Goal: Task Accomplishment & Management: Manage account settings

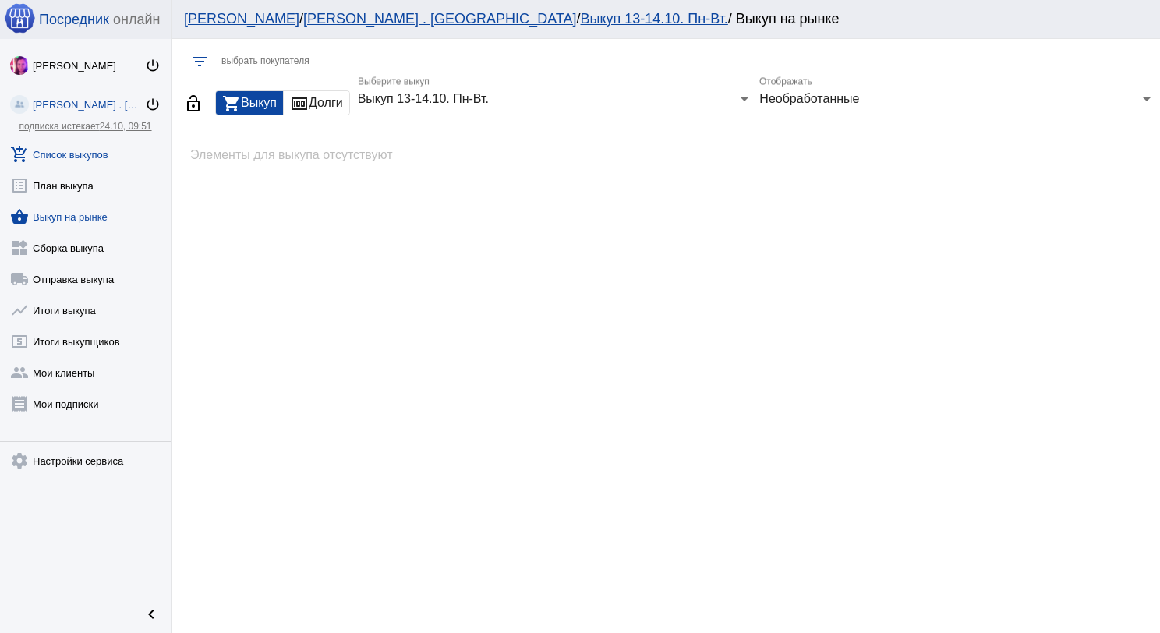
click at [111, 146] on link "add_shopping_cart Список выкупов" at bounding box center [85, 151] width 171 height 31
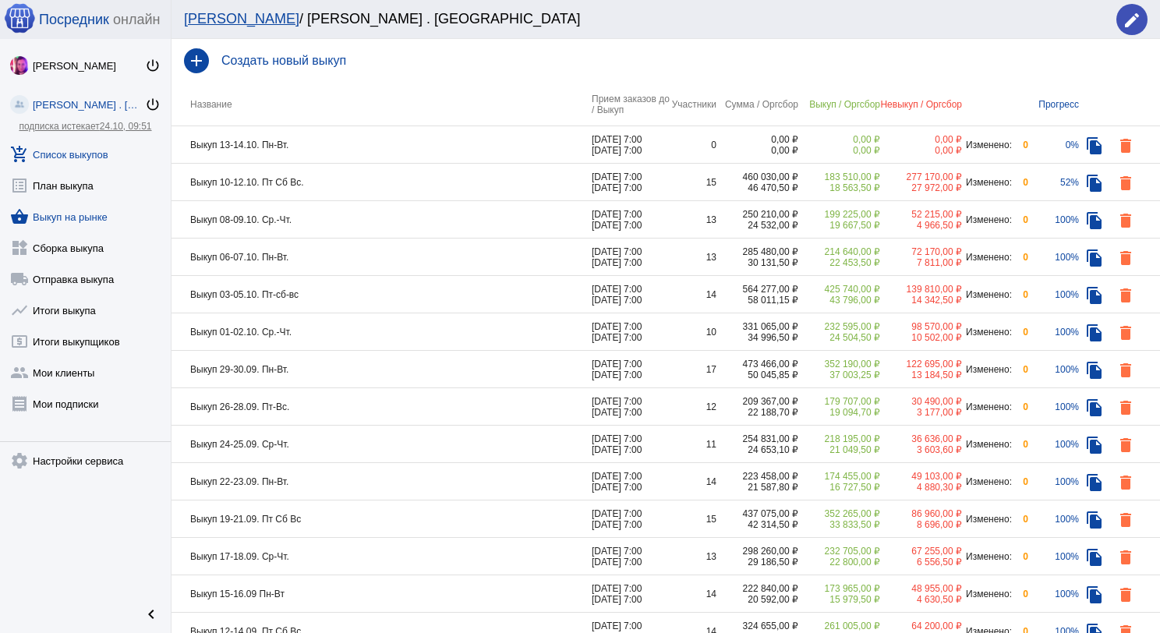
click at [97, 212] on link "shopping_basket Выкуп на рынке" at bounding box center [85, 213] width 171 height 31
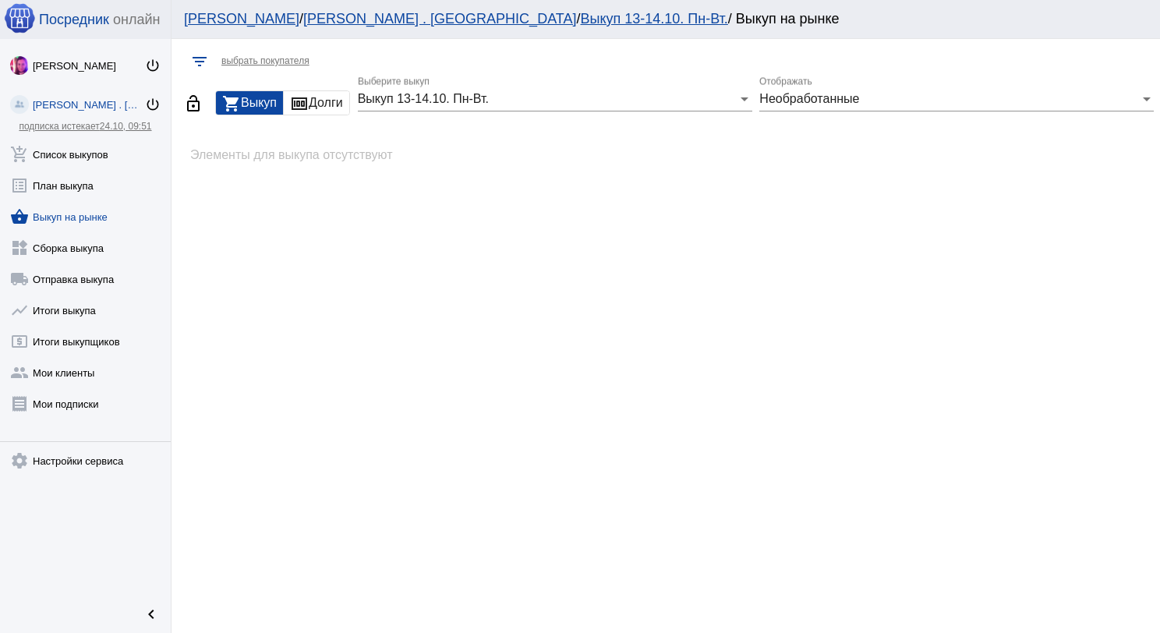
click at [402, 103] on span "Выкуп 13-14.10. Пн-Вт." at bounding box center [423, 98] width 131 height 13
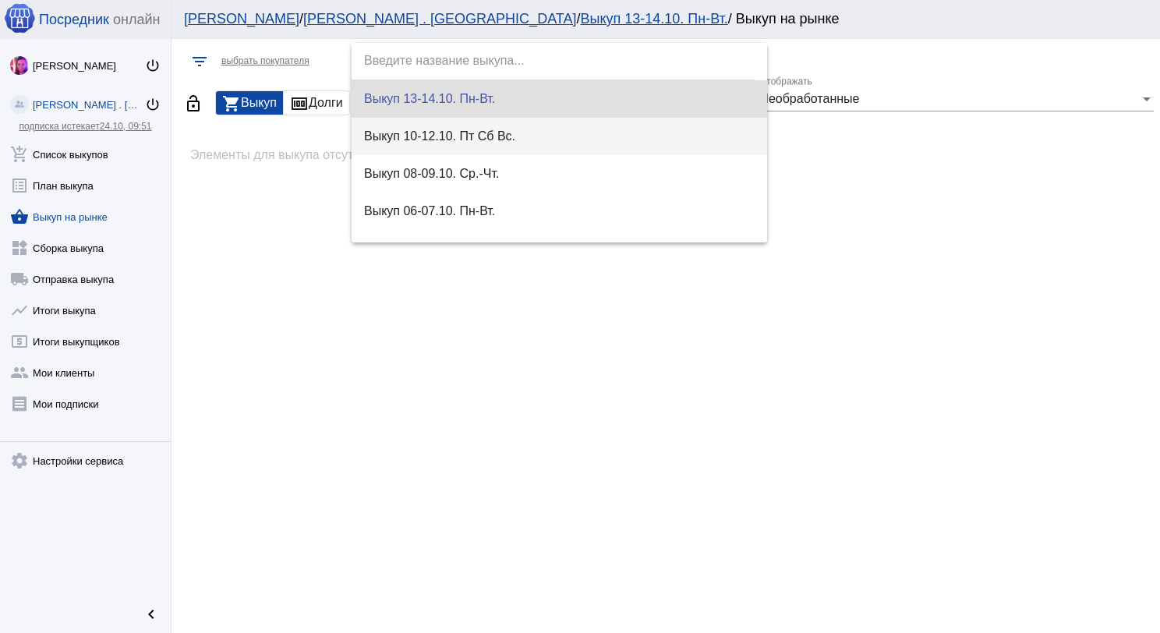
click at [408, 125] on span "Выкуп 10-12.10. Пт Сб Вс." at bounding box center [559, 136] width 391 height 37
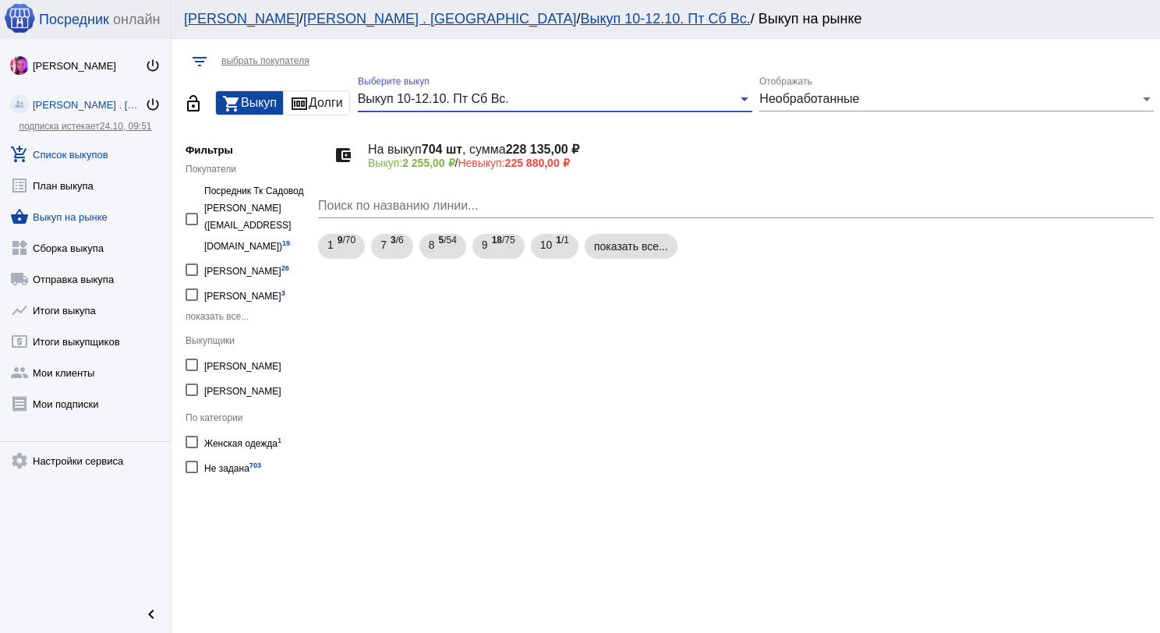
click at [110, 144] on link "add_shopping_cart Список выкупов" at bounding box center [85, 151] width 171 height 31
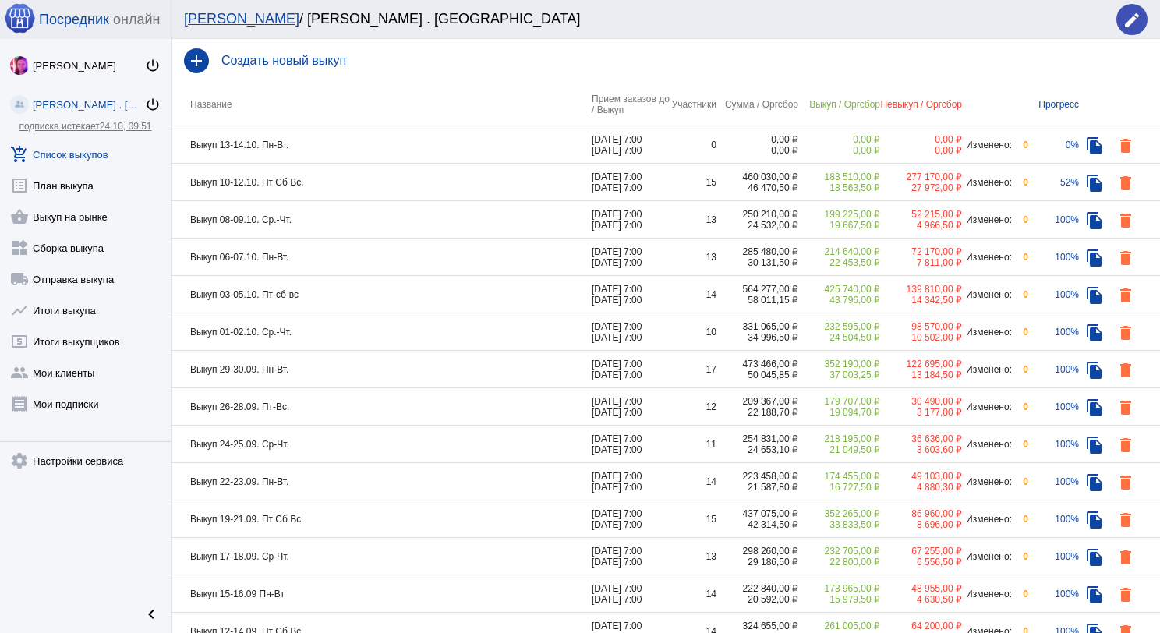
click at [334, 263] on td "Выкуп 06-07.10. Пн-Вт." at bounding box center [381, 257] width 420 height 37
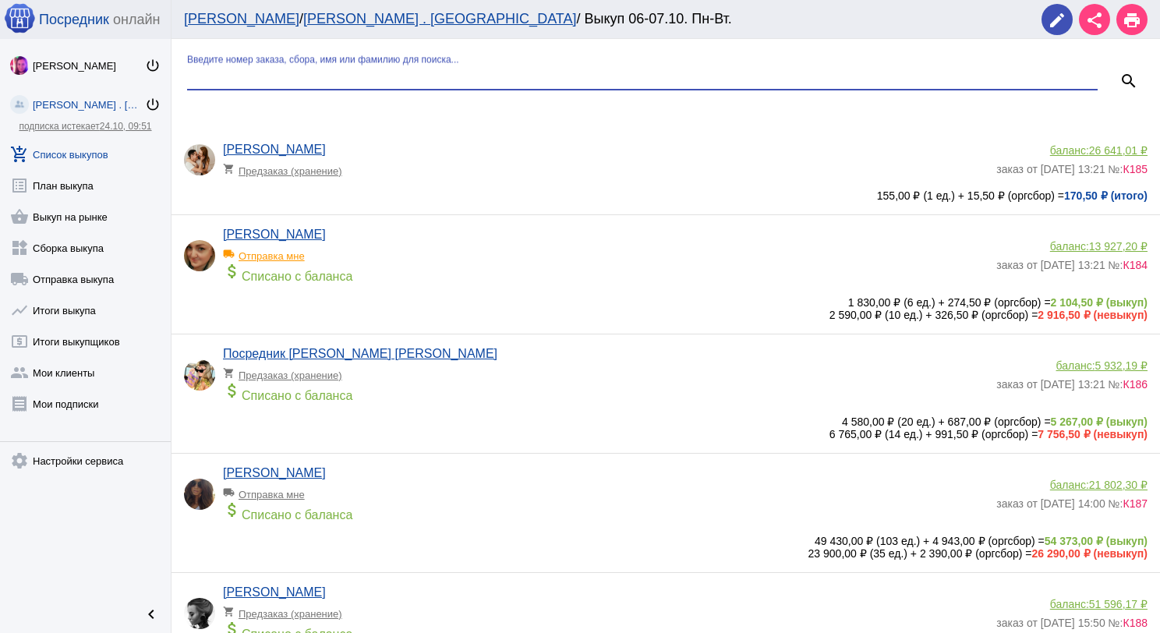
click at [305, 74] on input "Введите номер заказа, сбора, имя или фамилию для поиска..." at bounding box center [642, 77] width 910 height 14
type input "ника"
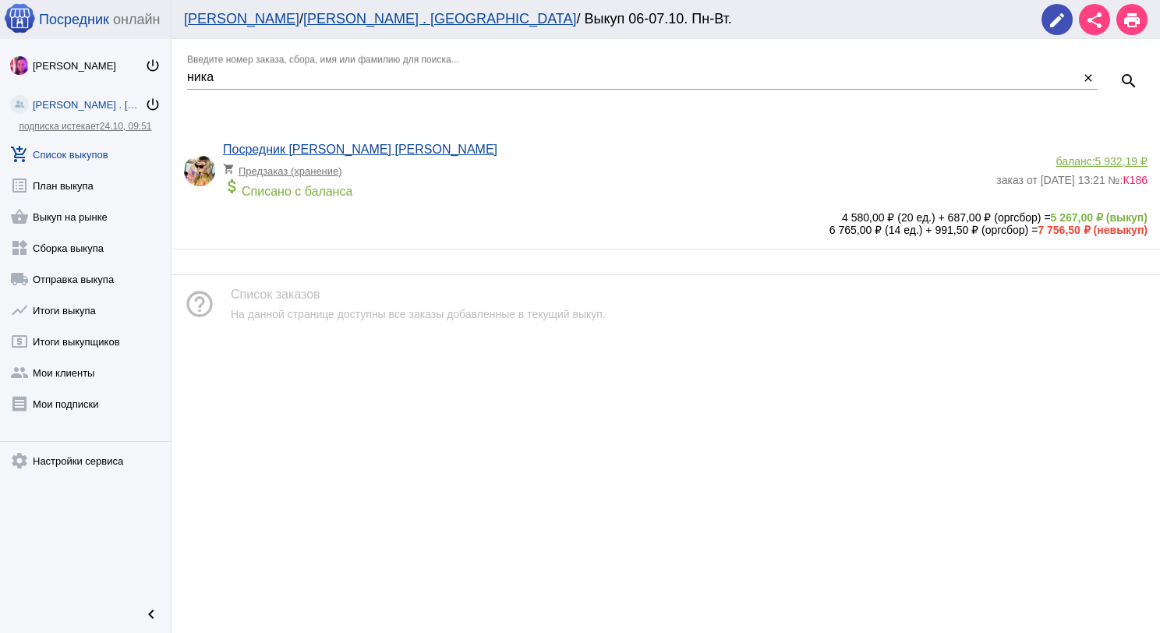
click at [483, 196] on div "attach_money Списано с баланса" at bounding box center [605, 188] width 765 height 22
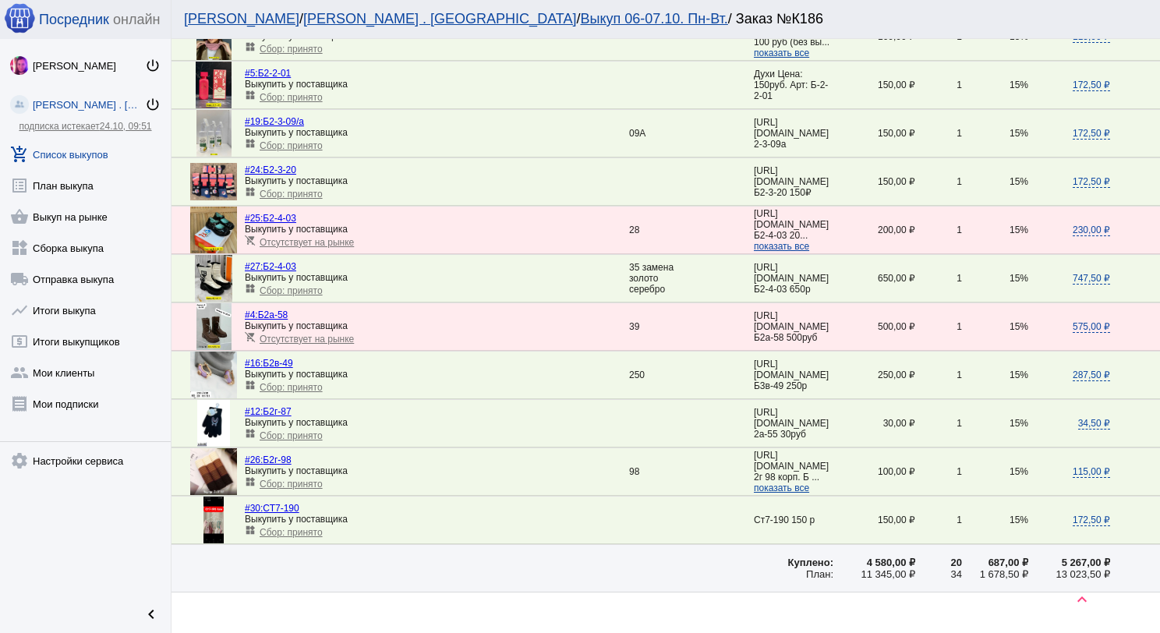
scroll to position [1213, 0]
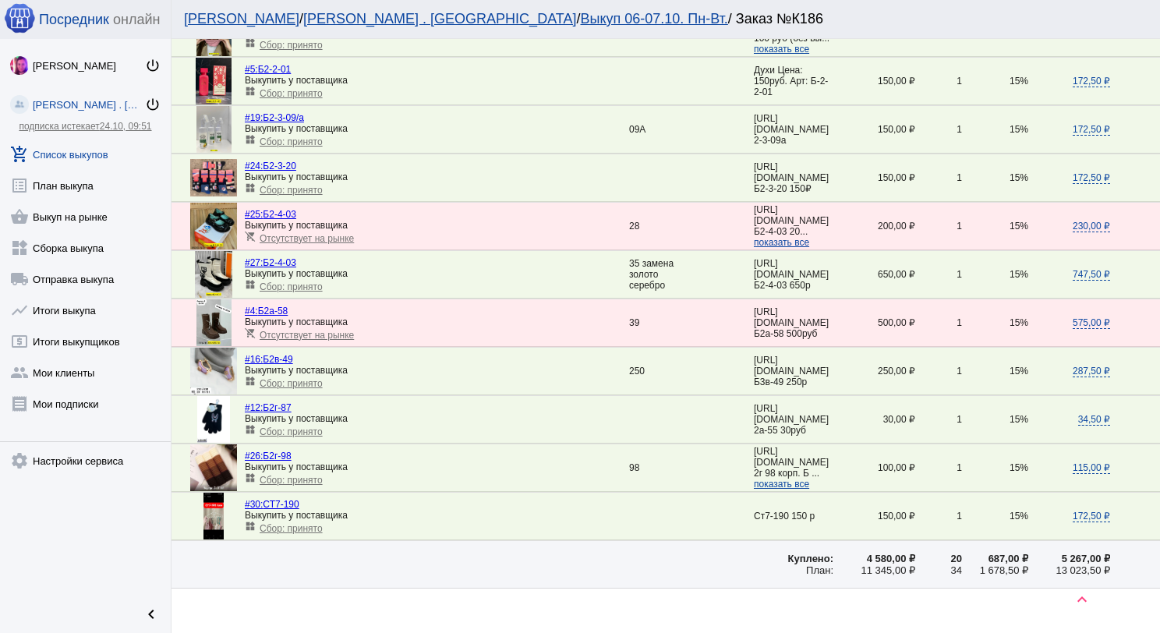
click at [94, 156] on link "add_shopping_cart Список выкупов" at bounding box center [85, 151] width 171 height 31
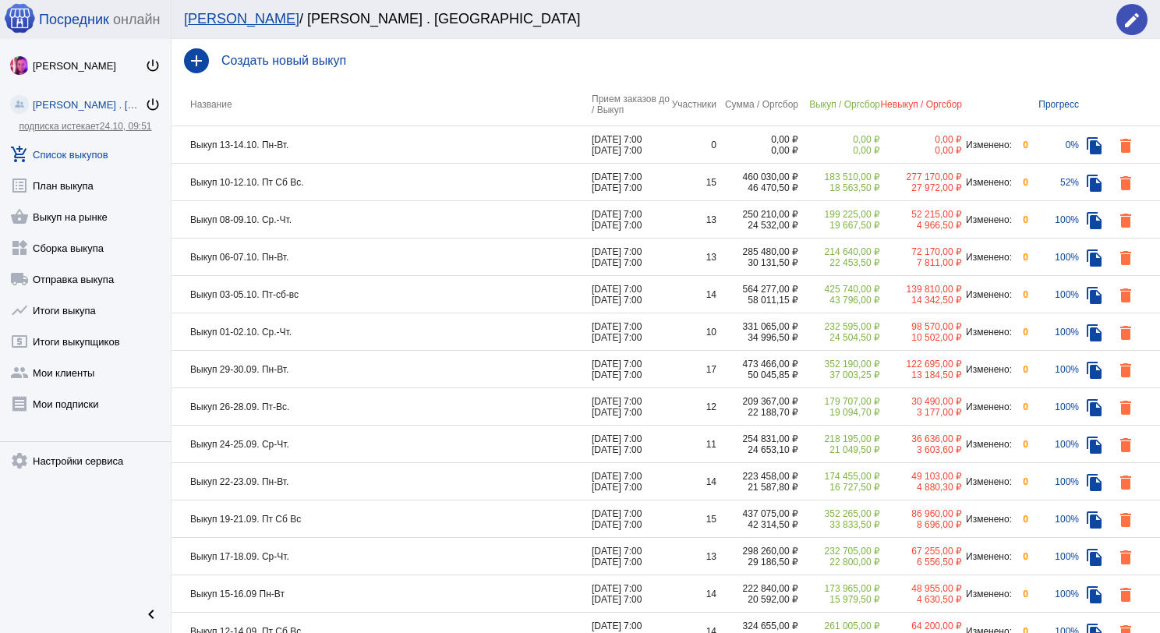
click at [338, 249] on td "Выкуп 06-07.10. Пн-Вт." at bounding box center [381, 257] width 420 height 37
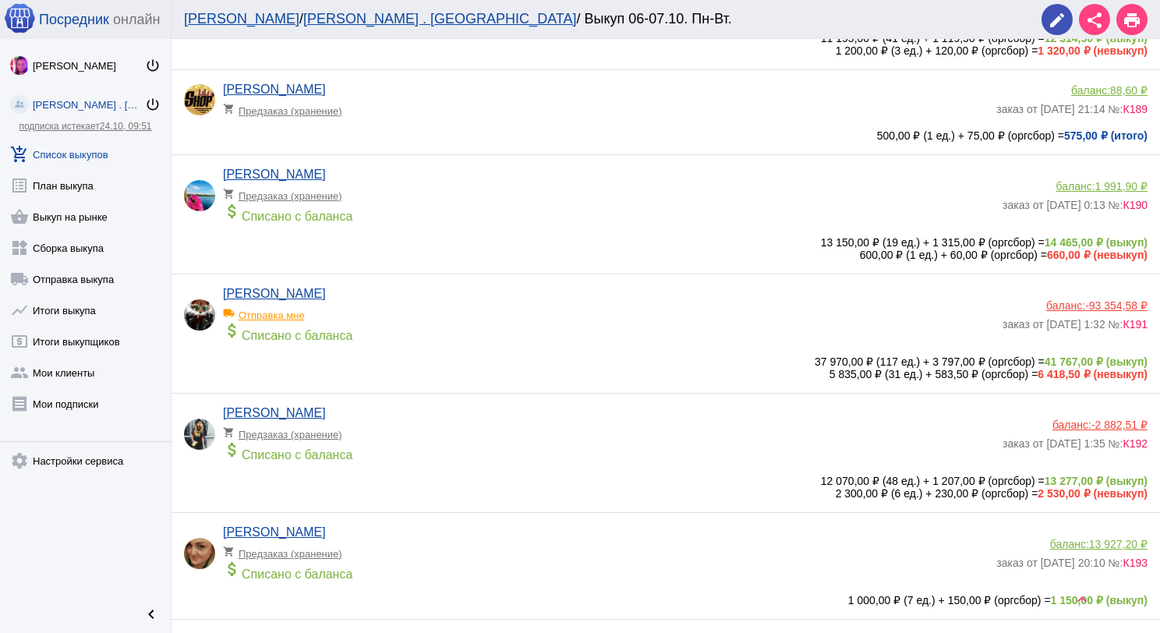
scroll to position [624, 0]
click at [96, 150] on link "add_shopping_cart Список выкупов" at bounding box center [85, 151] width 171 height 31
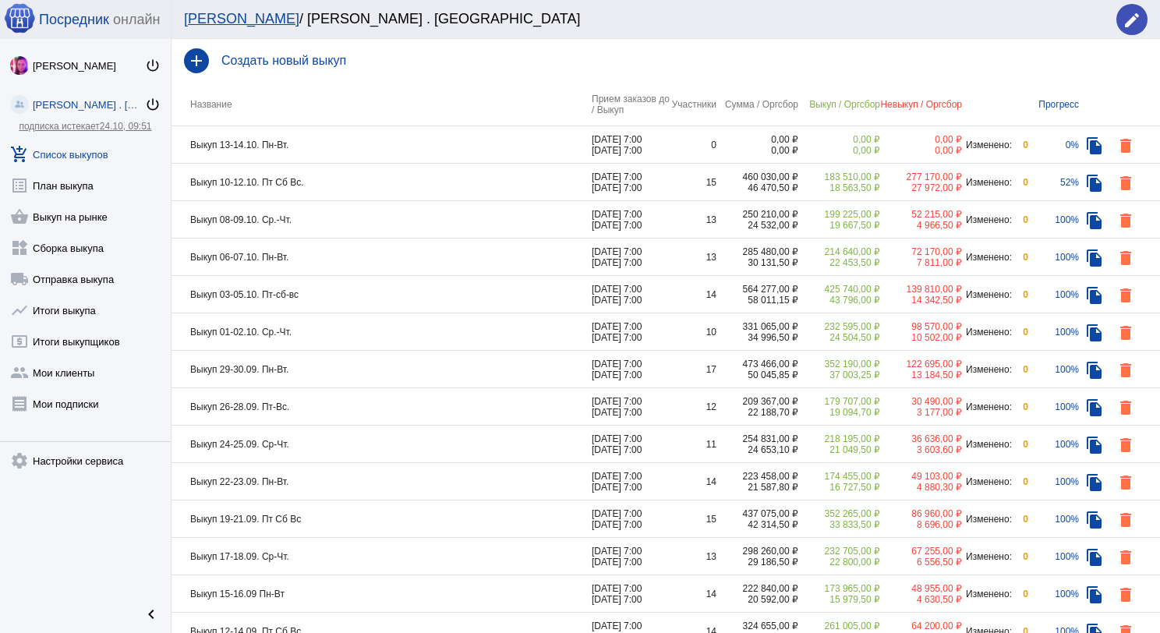
click at [330, 220] on td "Выкуп 08-09.10. Ср.-Чт." at bounding box center [381, 219] width 420 height 37
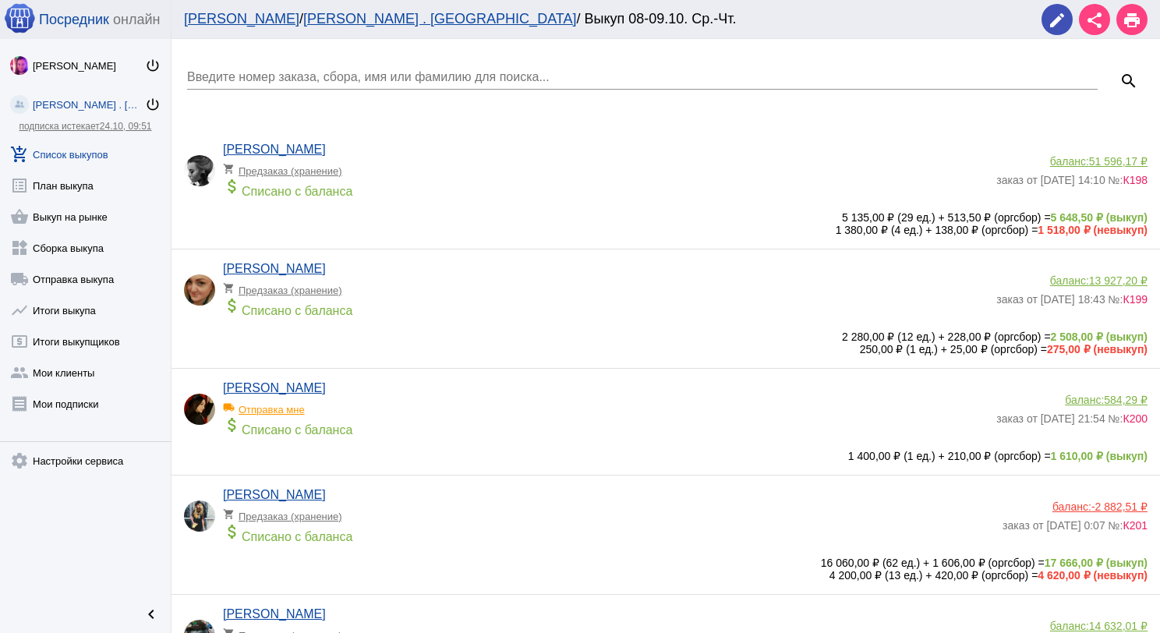
click at [103, 148] on link "add_shopping_cart Список выкупов" at bounding box center [85, 151] width 171 height 31
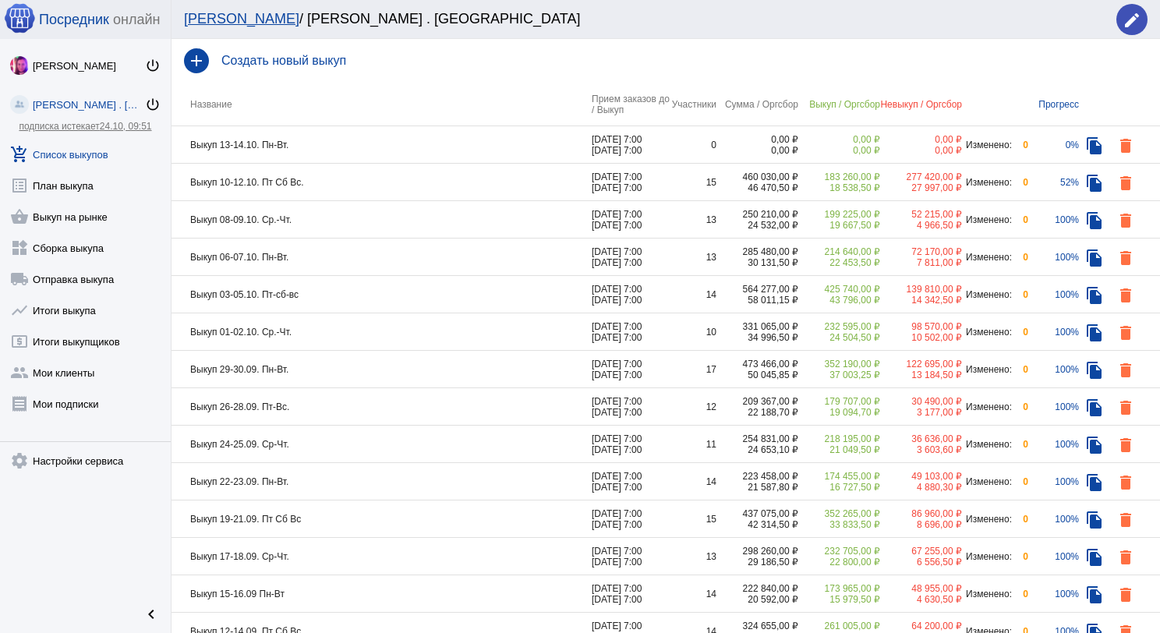
click at [362, 175] on td "Выкуп 10-12.10. Пт Сб Вс." at bounding box center [381, 182] width 420 height 37
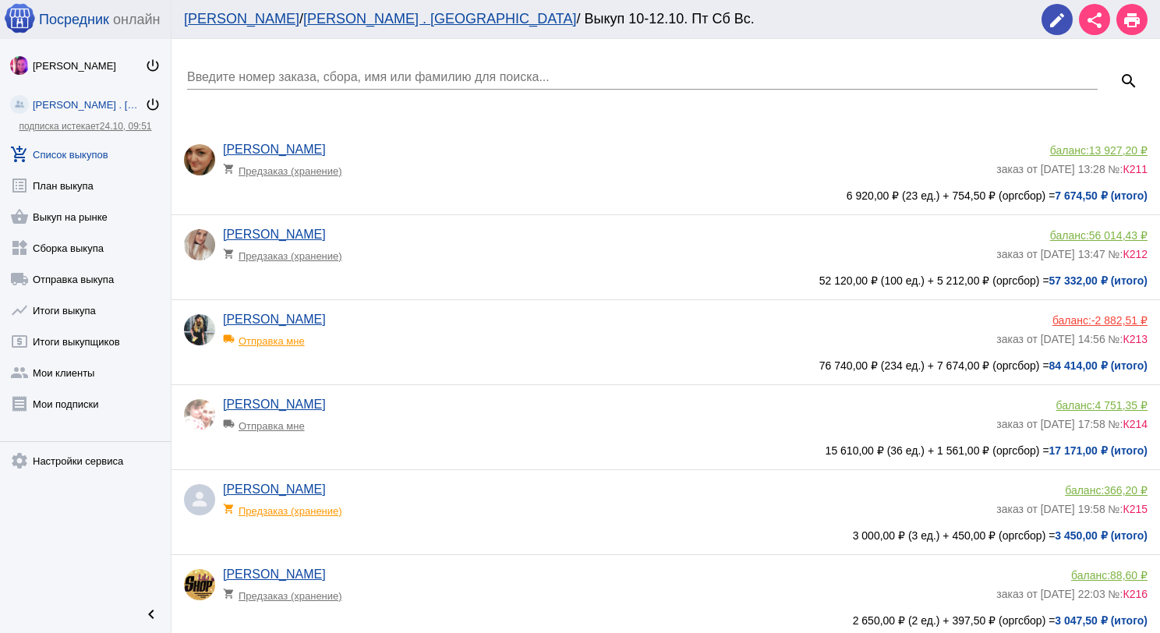
click at [330, 78] on input "Введите номер заказа, сбора, имя или фамилию для поиска..." at bounding box center [642, 77] width 910 height 14
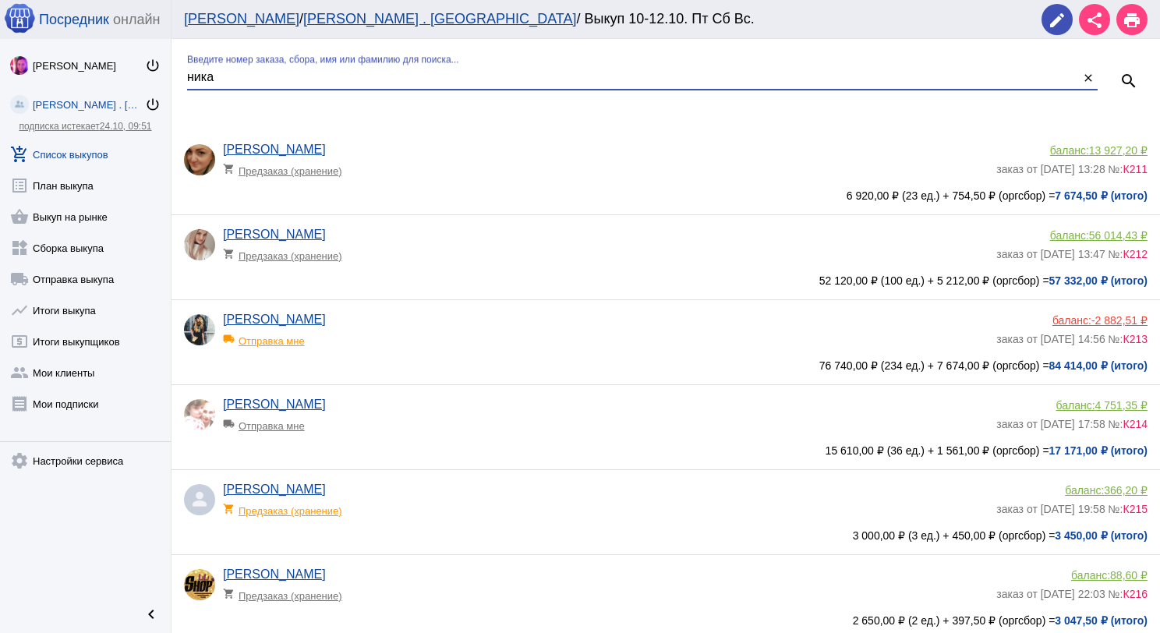
type input "ника"
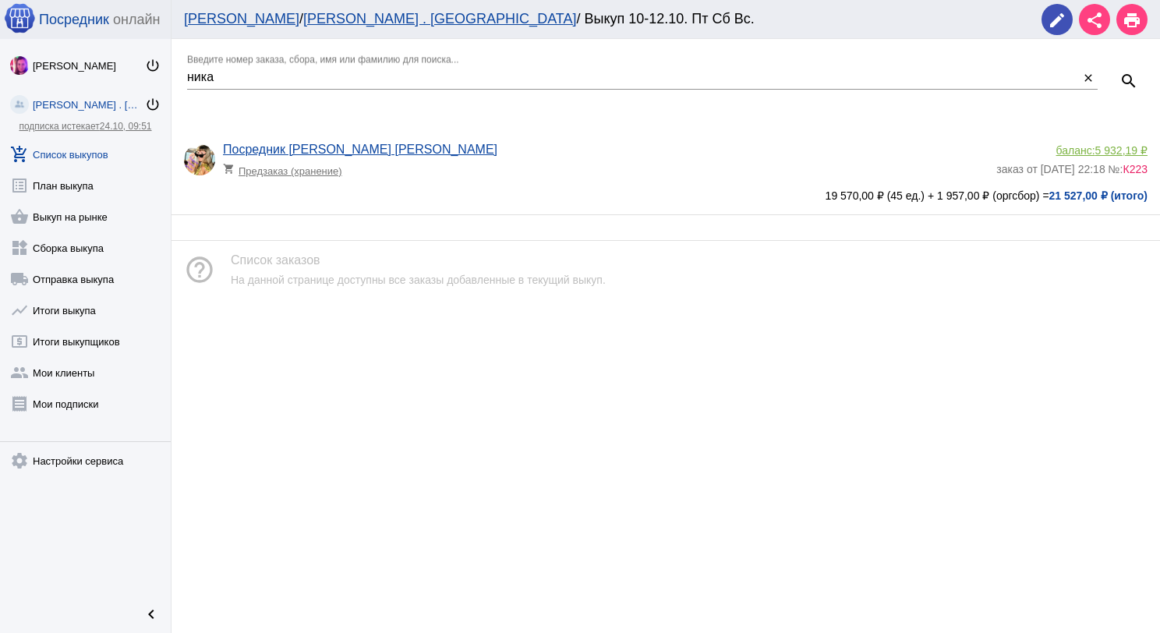
click at [518, 178] on div "Посредник Тк Садовод [PERSON_NAME] shopping_cart Предзаказ (хранение)" at bounding box center [609, 164] width 773 height 42
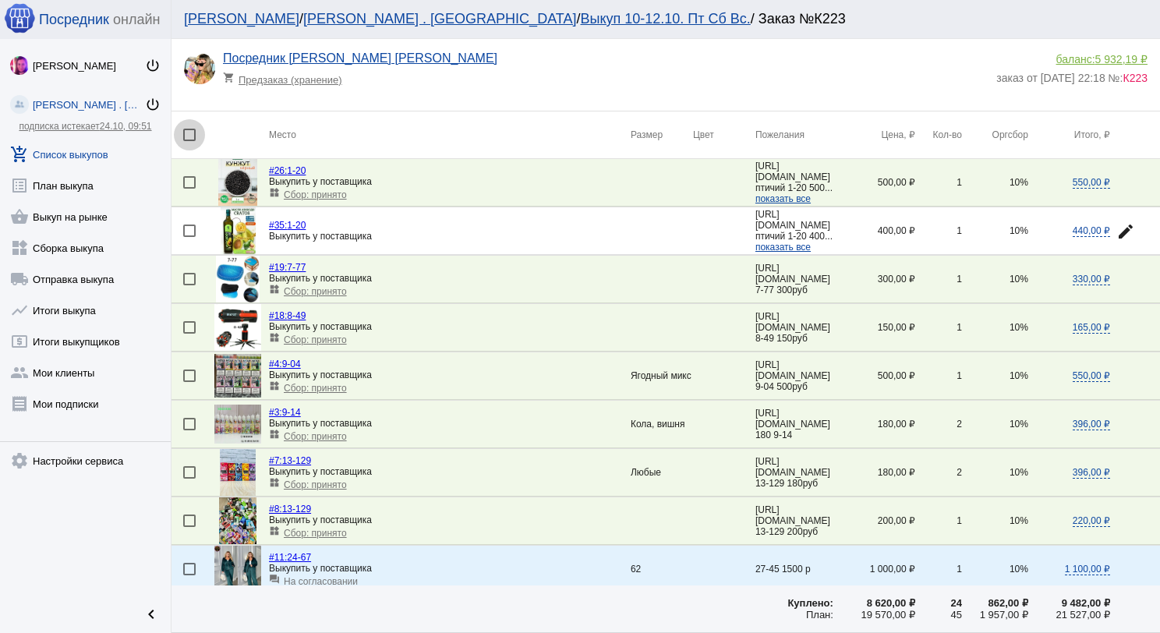
click at [193, 136] on div at bounding box center [189, 135] width 12 height 12
click at [189, 141] on input "checkbox" at bounding box center [189, 141] width 1 height 1
checkbox input "true"
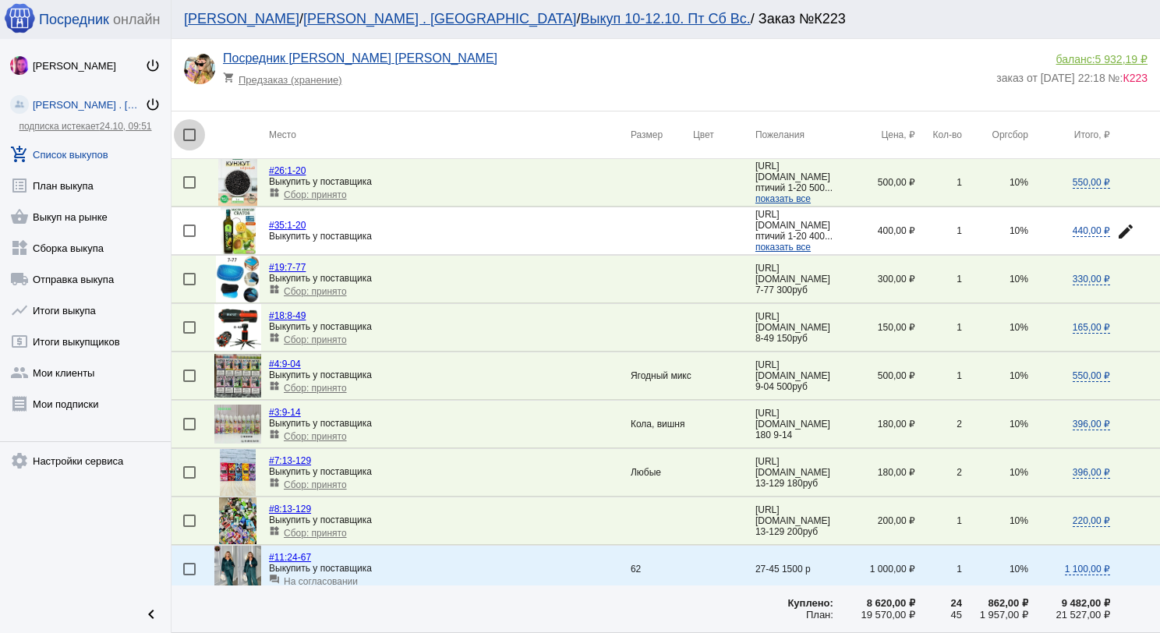
checkbox input "true"
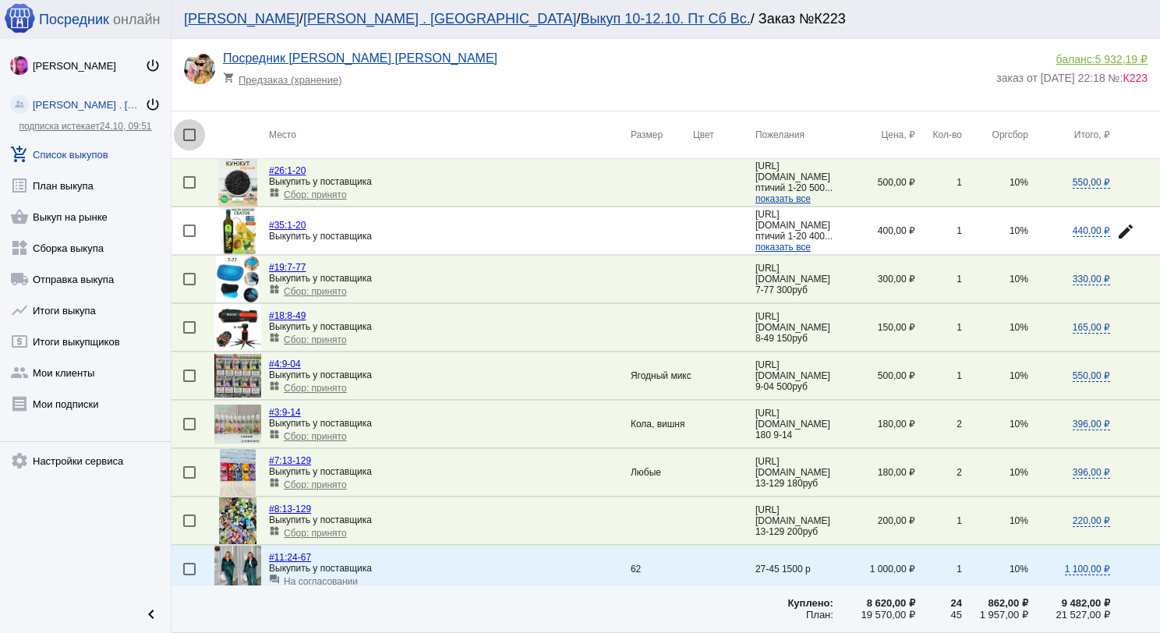
checkbox input "true"
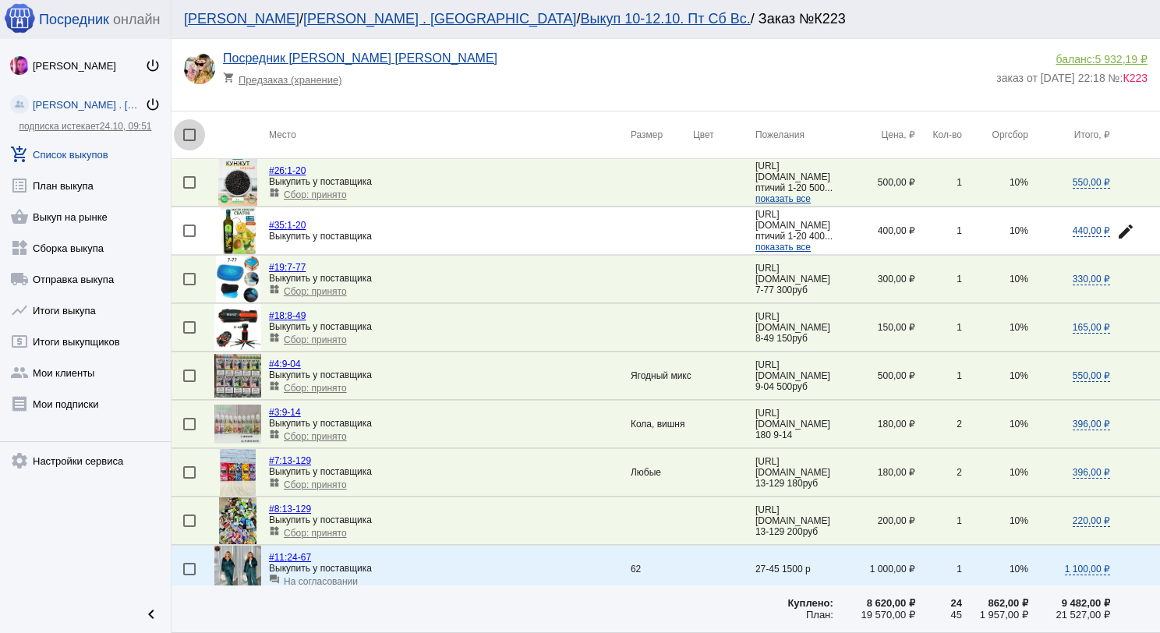
checkbox input "true"
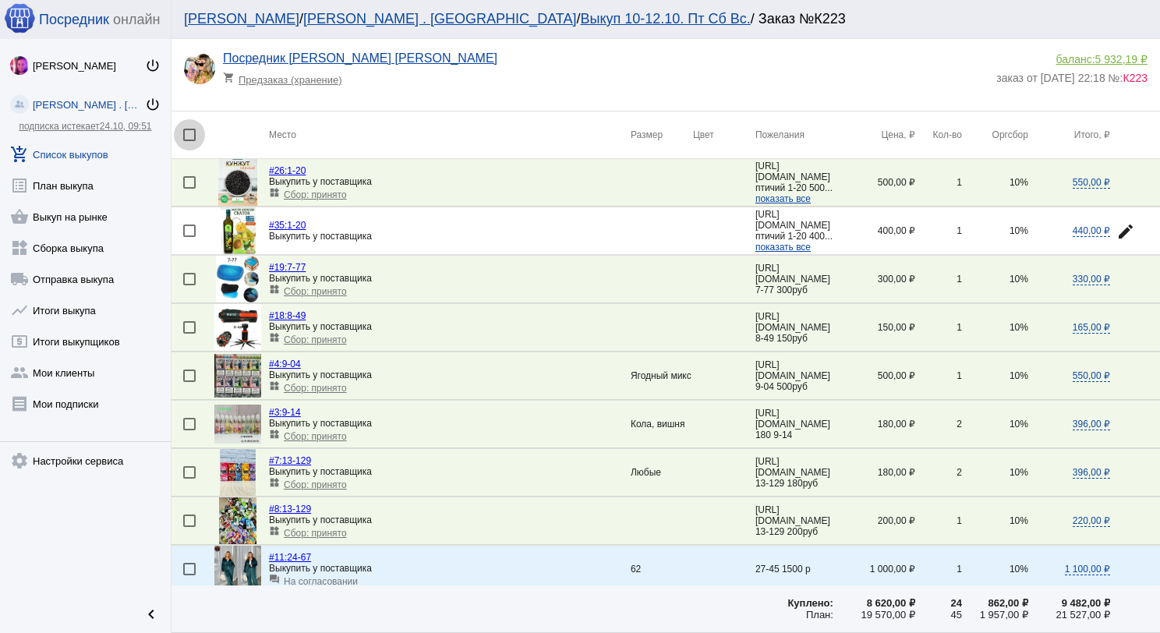
checkbox input "true"
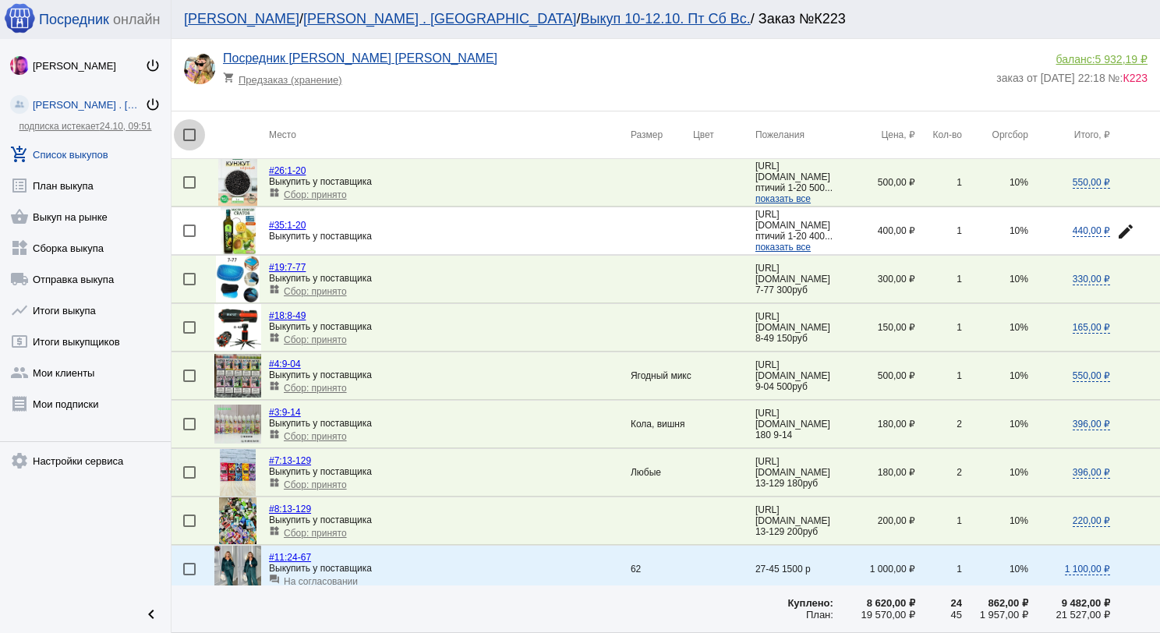
checkbox input "true"
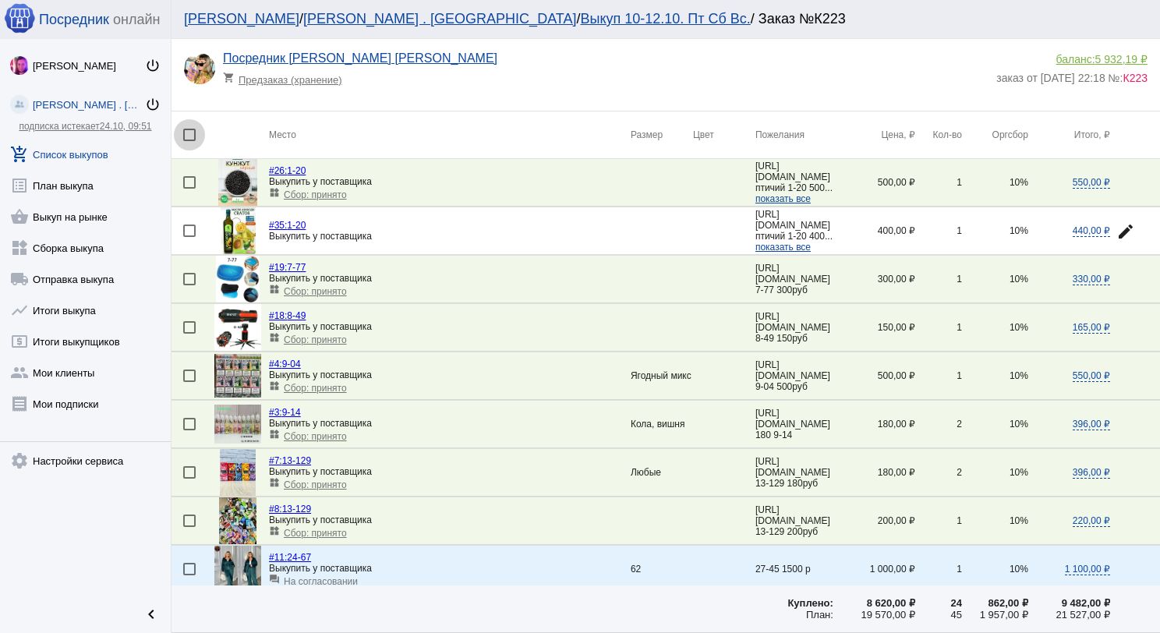
checkbox input "true"
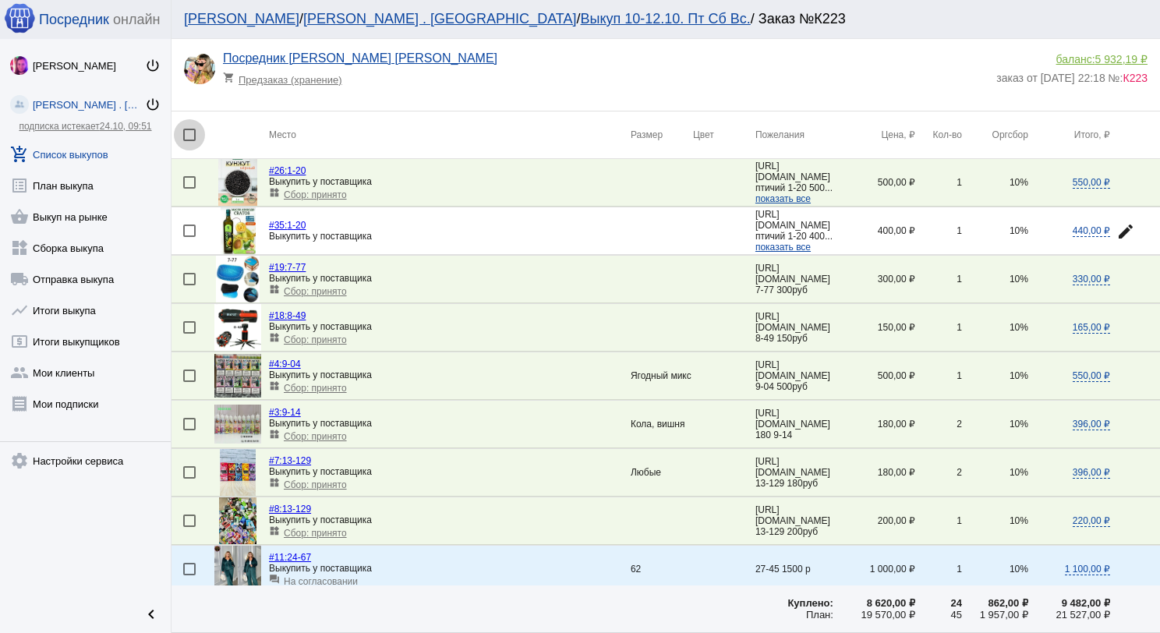
checkbox input "true"
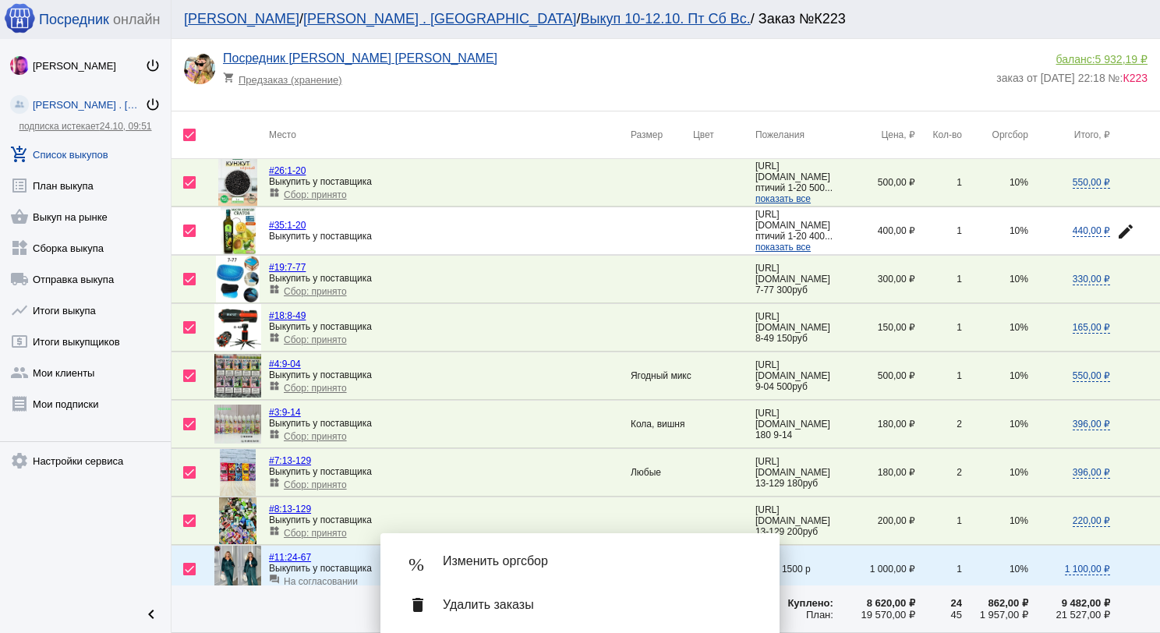
click at [551, 559] on span "Изменить оргсбор" at bounding box center [599, 561] width 312 height 16
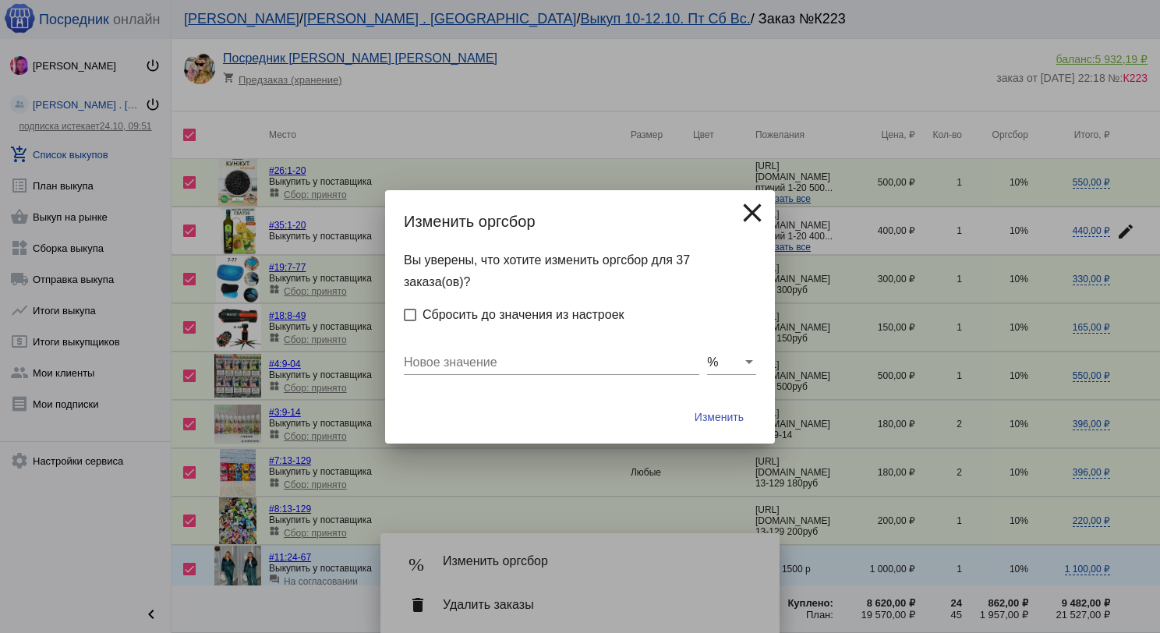
click at [527, 353] on div "Новое значение" at bounding box center [551, 357] width 295 height 35
type input "0"
click at [682, 403] on button "Изменить" at bounding box center [719, 417] width 74 height 28
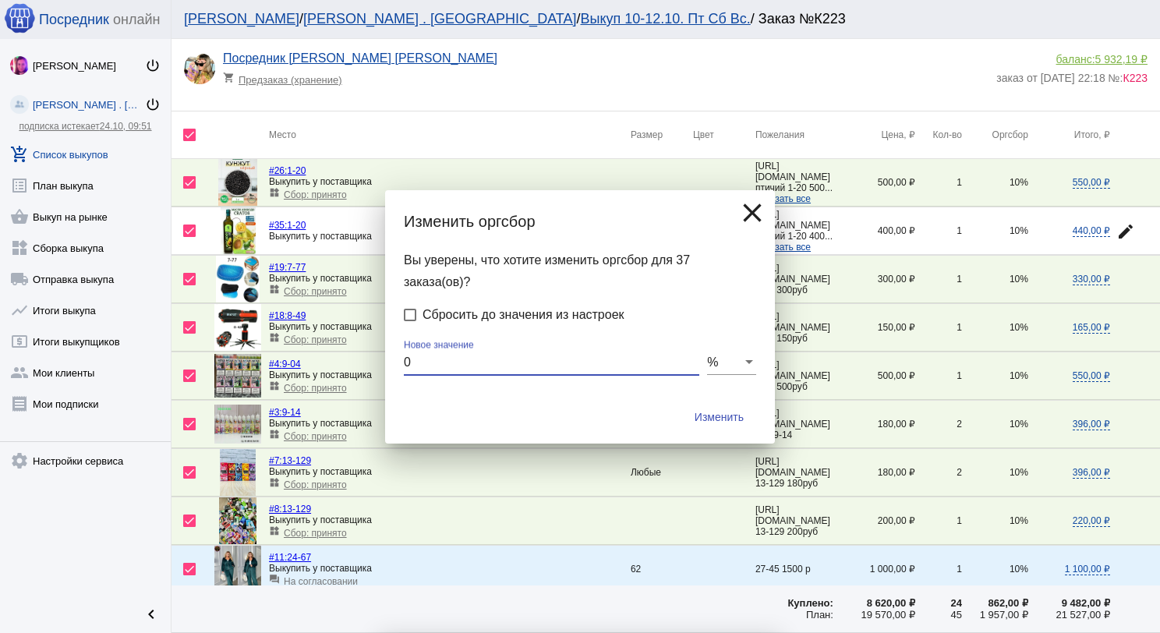
checkbox input "false"
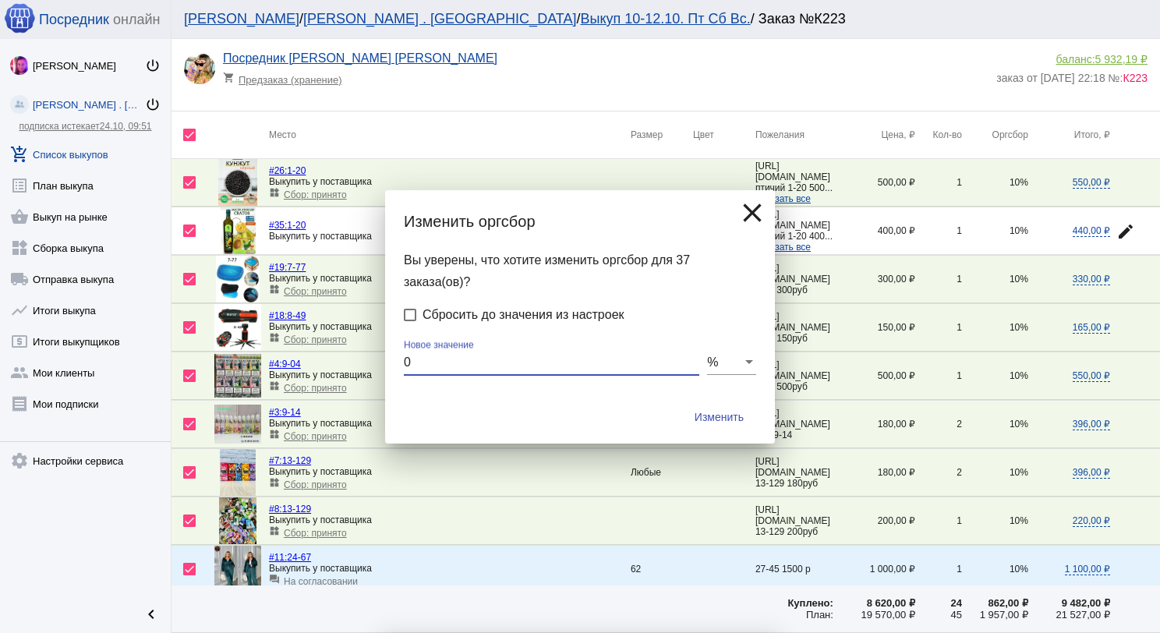
checkbox input "false"
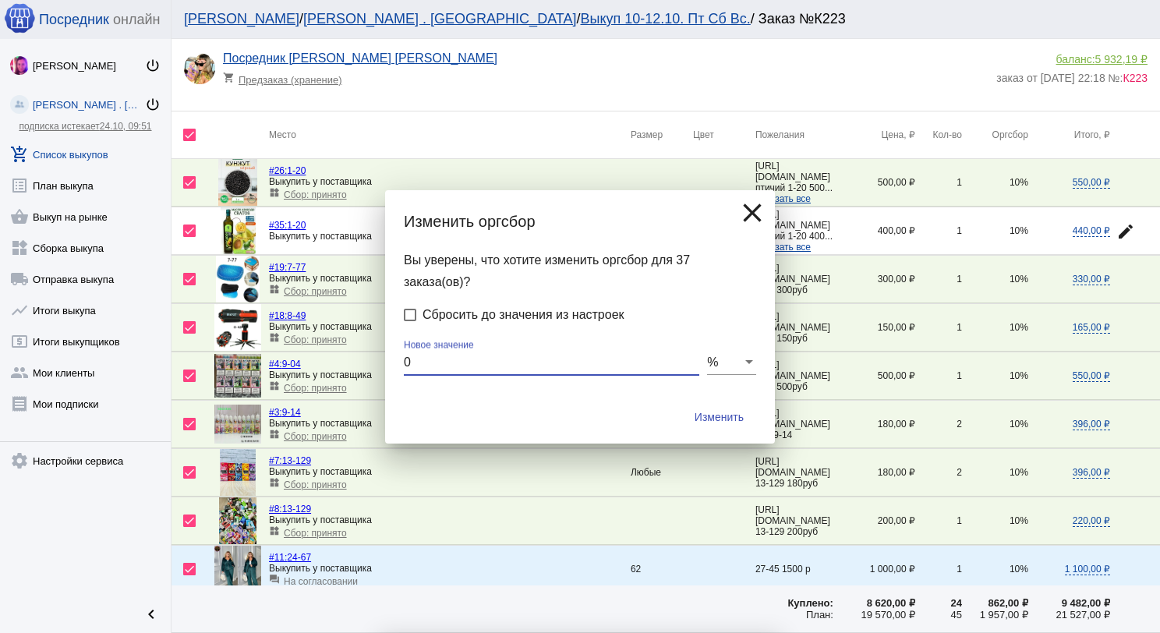
checkbox input "false"
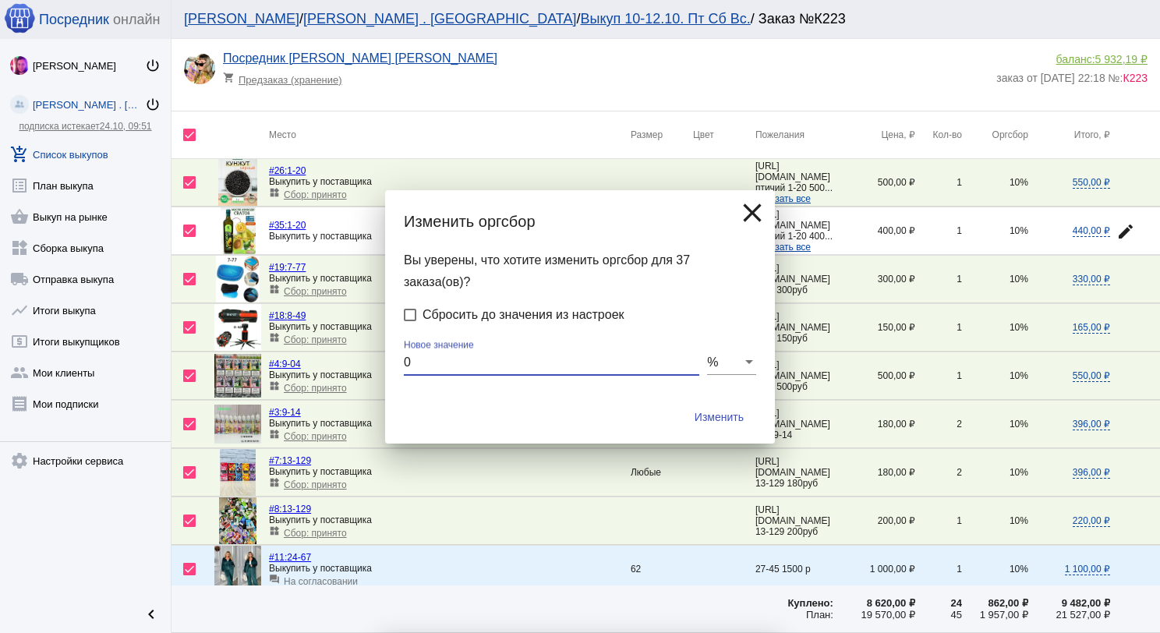
checkbox input "false"
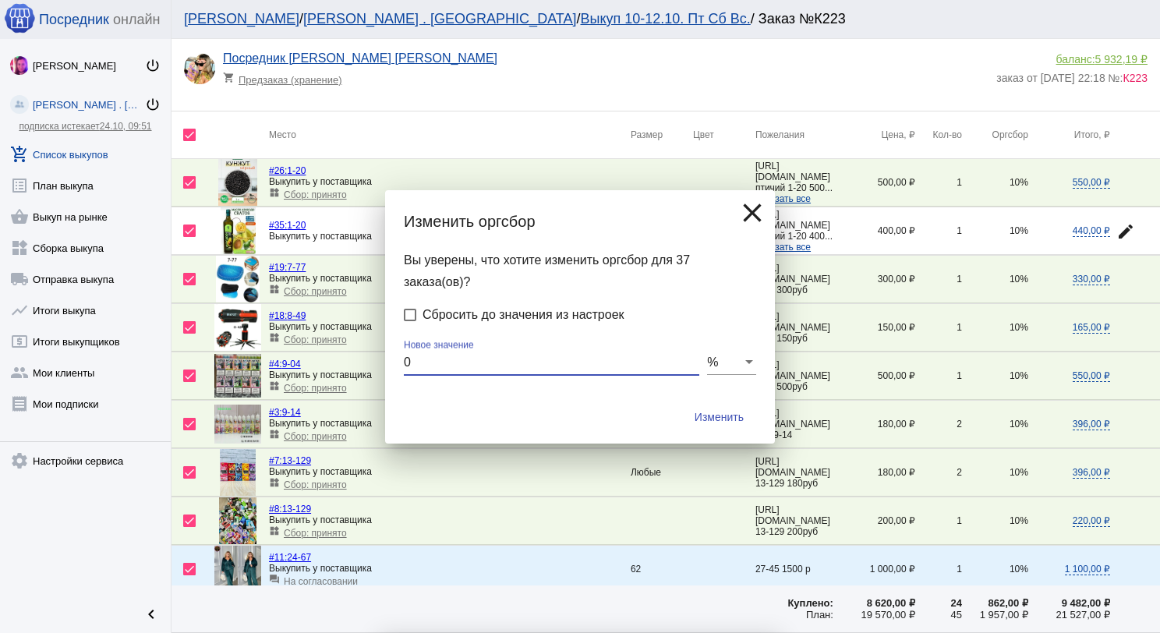
checkbox input "false"
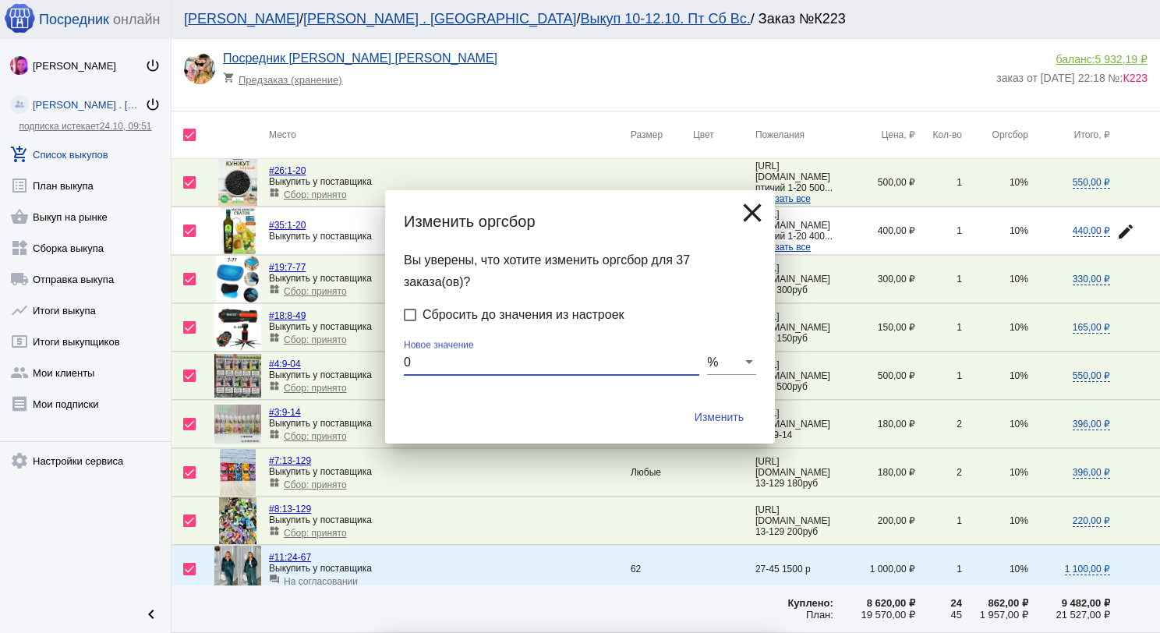
checkbox input "false"
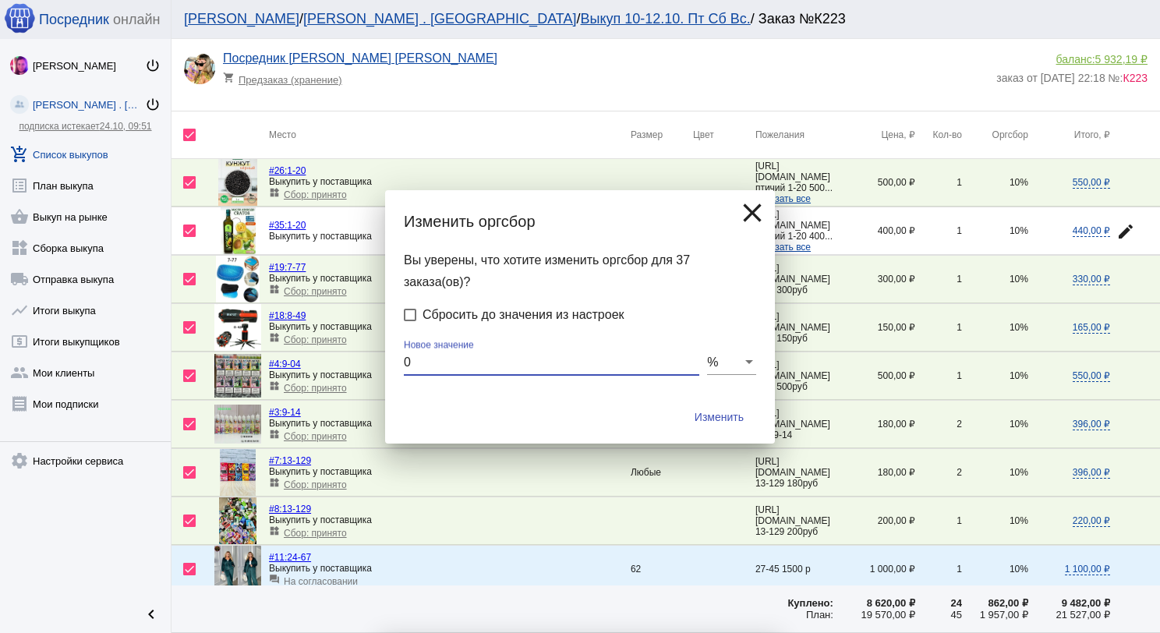
checkbox input "false"
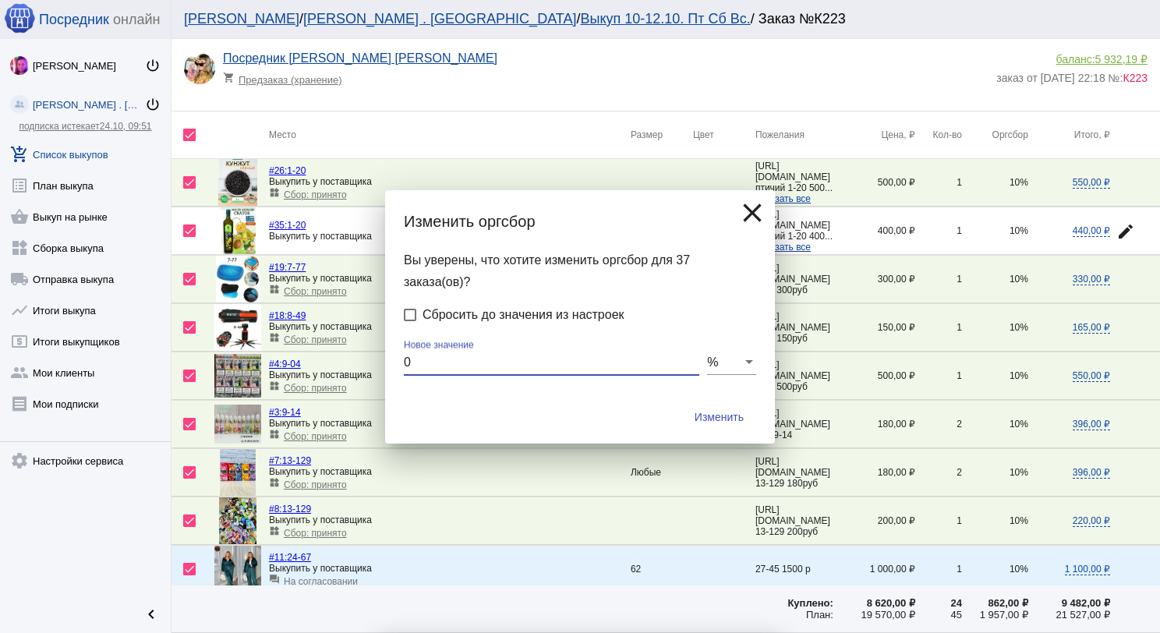
checkbox input "false"
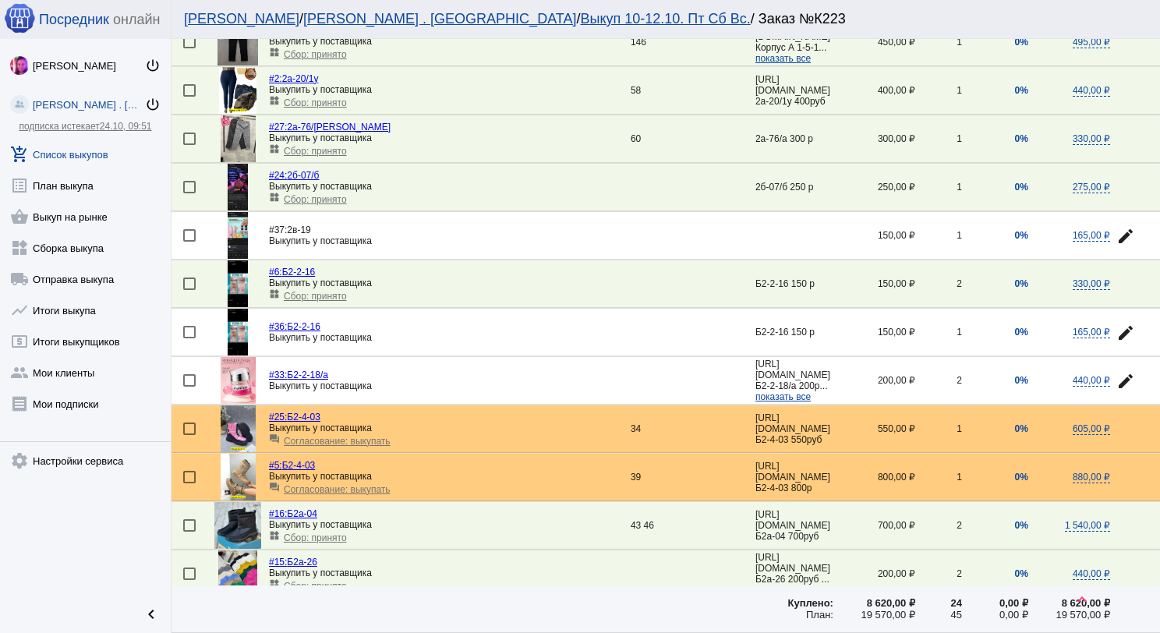
scroll to position [1235, 0]
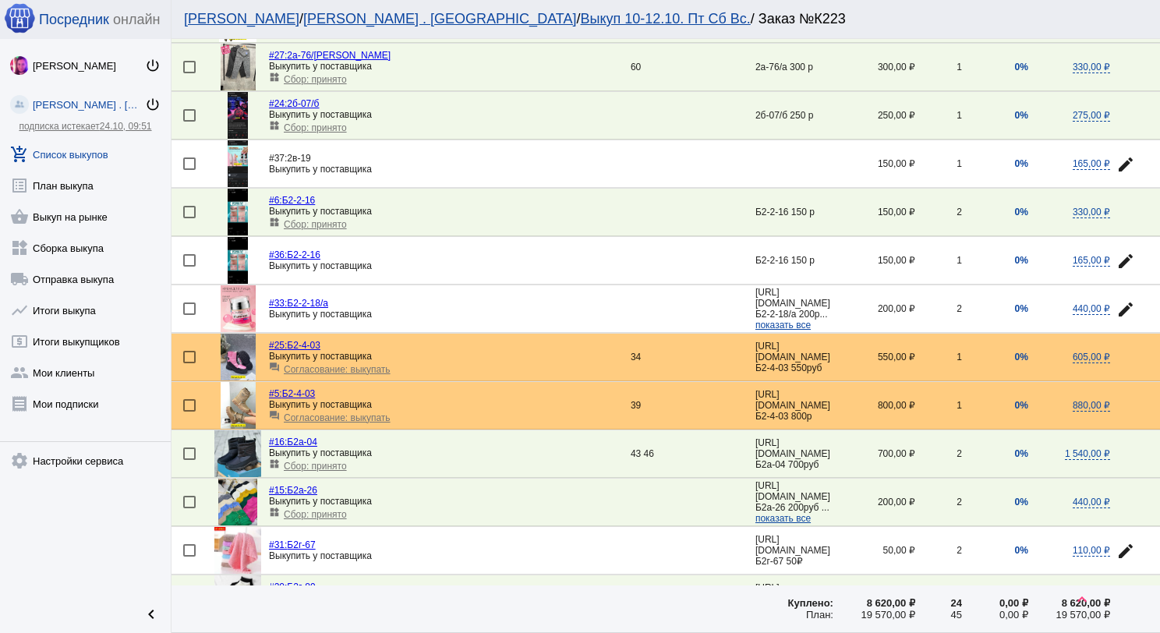
click at [100, 157] on link "add_shopping_cart Список выкупов" at bounding box center [85, 151] width 171 height 31
